Goal: Find specific page/section: Find specific page/section

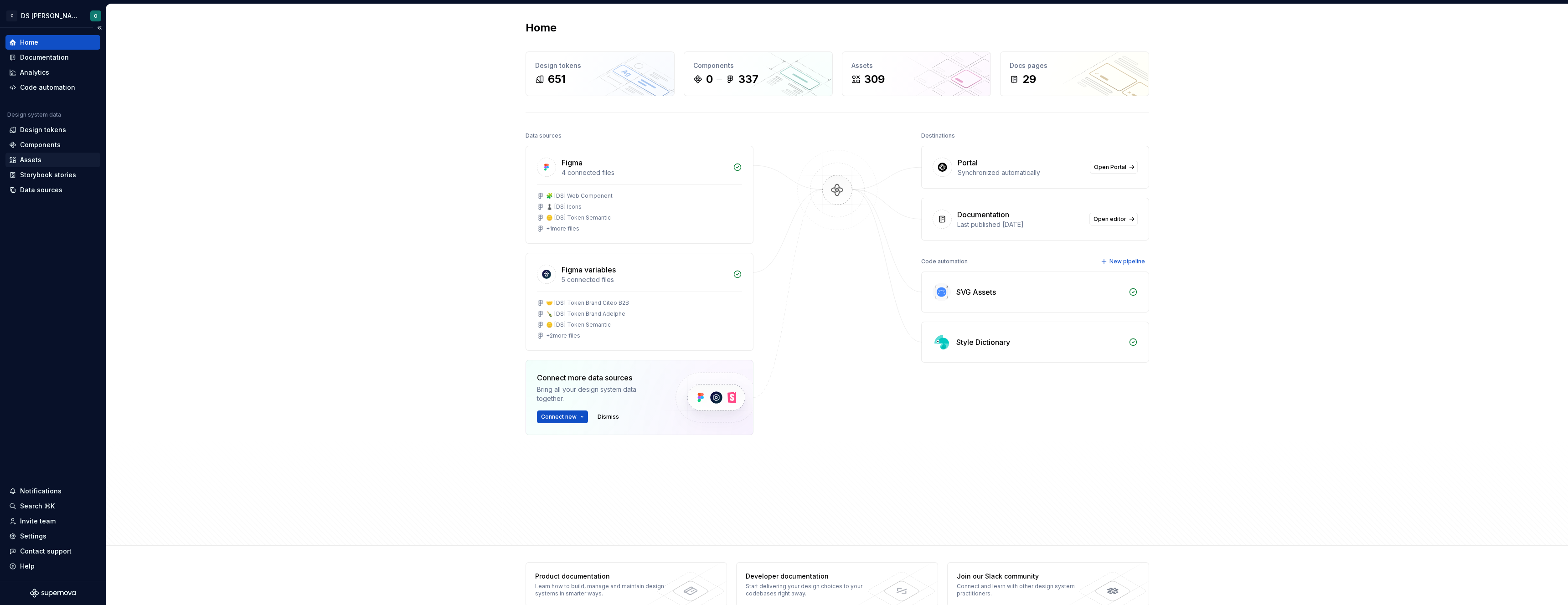
click at [66, 163] on div "Assets" at bounding box center [53, 160] width 88 height 9
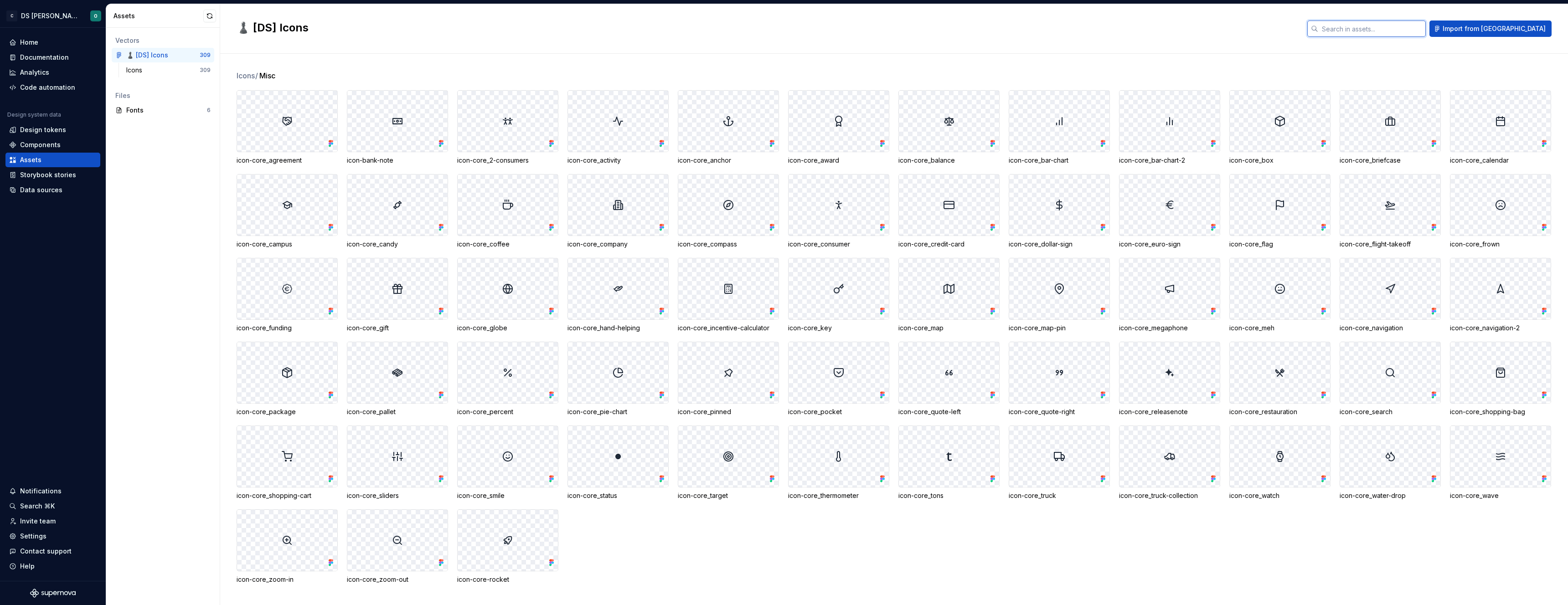
click at [1417, 31] on input "text" at bounding box center [1372, 28] width 108 height 16
type input "menu"
type input "sea"
